Goal: Transaction & Acquisition: Purchase product/service

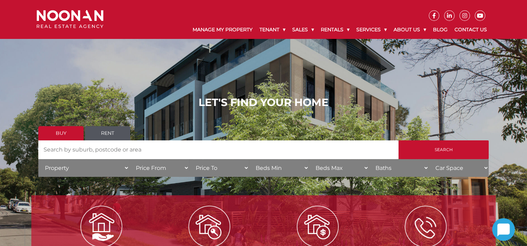
click at [138, 159] on input "Search by Address" at bounding box center [218, 150] width 360 height 19
type input "4"
type input "ogilvy"
click at [398, 141] on input "Search" at bounding box center [443, 150] width 90 height 19
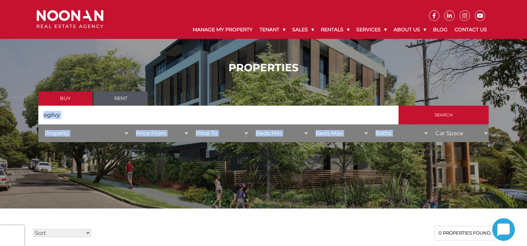
click at [18, 148] on div "PROPERTIES Buy Rent Search Search by Address [GEOGRAPHIC_DATA] House Category P…" at bounding box center [263, 104] width 527 height 107
click at [83, 121] on input "ogilvy" at bounding box center [218, 115] width 360 height 19
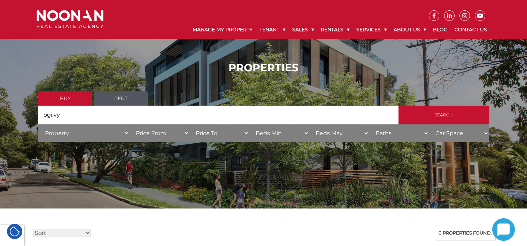
drag, startPoint x: 80, startPoint y: 115, endPoint x: 27, endPoint y: 120, distance: 53.2
click at [27, 120] on div "PROPERTIES Buy Rent Search Search by Address [GEOGRAPHIC_DATA] House Category P…" at bounding box center [263, 104] width 527 height 107
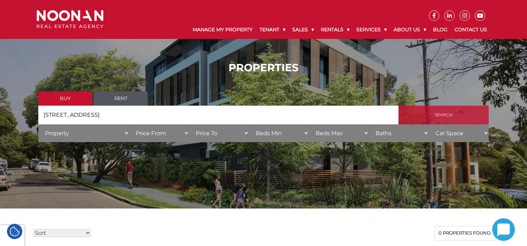
type input "[STREET_ADDRESS]"
click at [458, 116] on input "Search" at bounding box center [443, 115] width 90 height 19
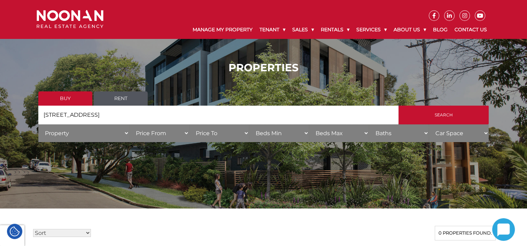
scroll to position [104, 0]
click at [132, 105] on link "Rent" at bounding box center [121, 99] width 54 height 14
click at [125, 101] on link "Rent" at bounding box center [121, 99] width 54 height 14
click at [135, 99] on link "Rent" at bounding box center [121, 99] width 54 height 14
click at [72, 105] on link "Buy" at bounding box center [65, 99] width 54 height 14
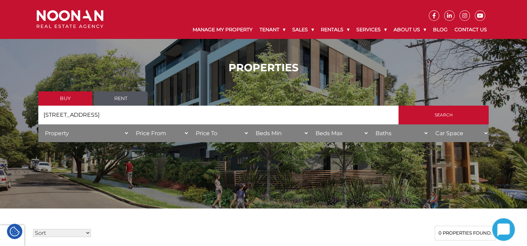
click at [71, 100] on link "Buy" at bounding box center [65, 99] width 54 height 14
click at [118, 96] on link "Rent" at bounding box center [121, 99] width 54 height 14
